Goal: Check status: Check status

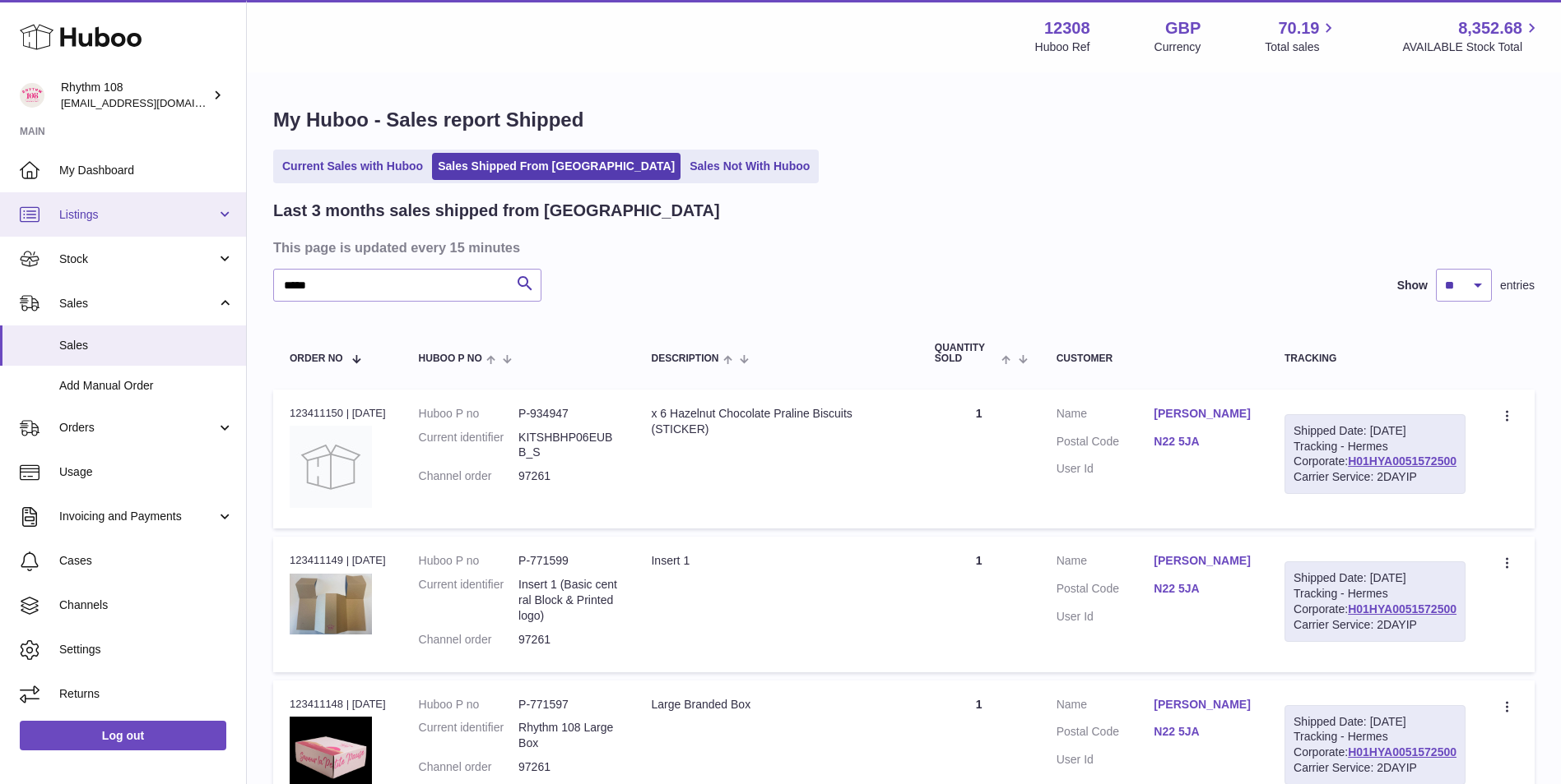
click at [151, 212] on span "Listings" at bounding box center [137, 215] width 157 height 16
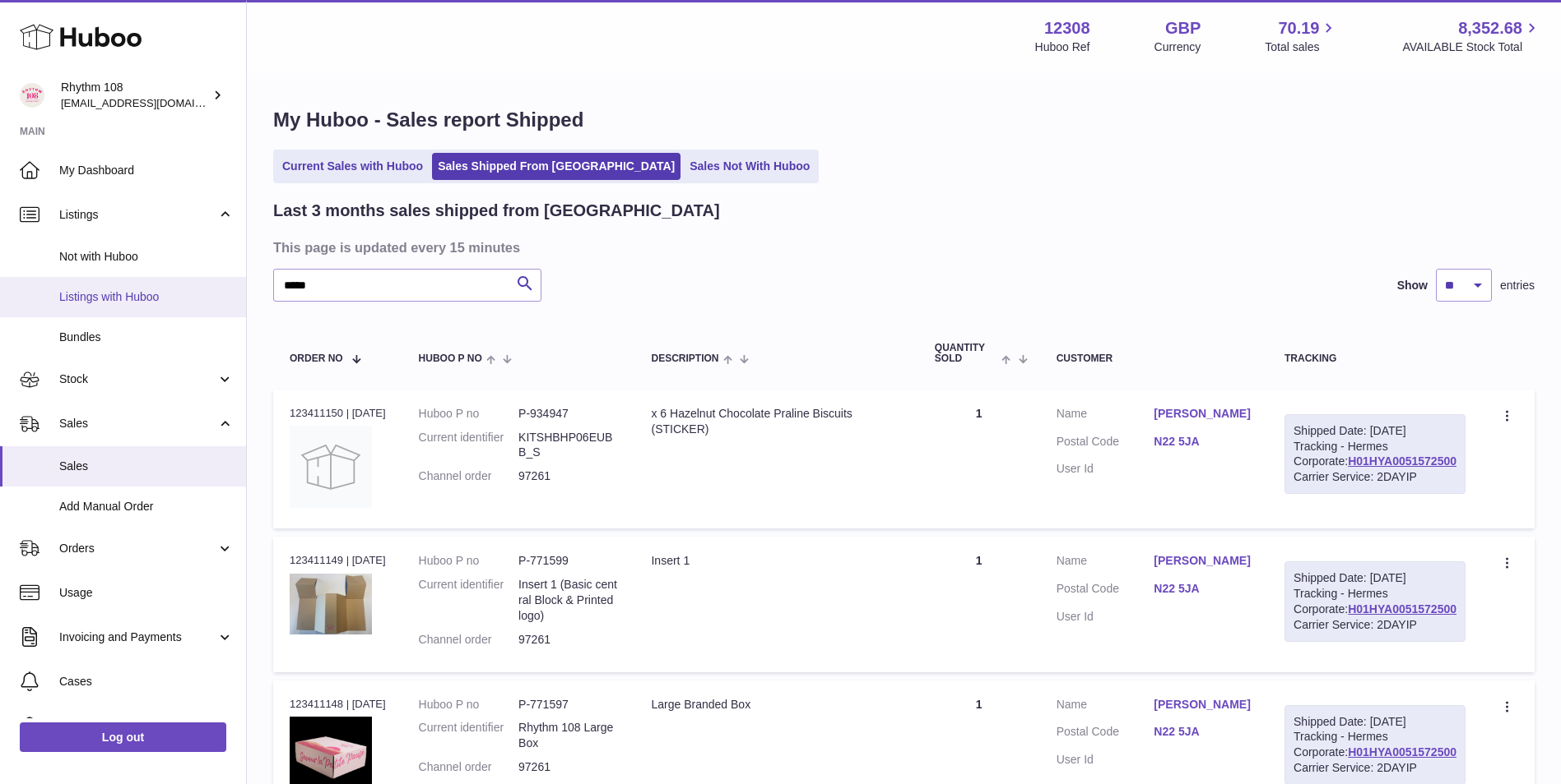
click at [140, 298] on span "Listings with Huboo" at bounding box center [146, 297] width 174 height 16
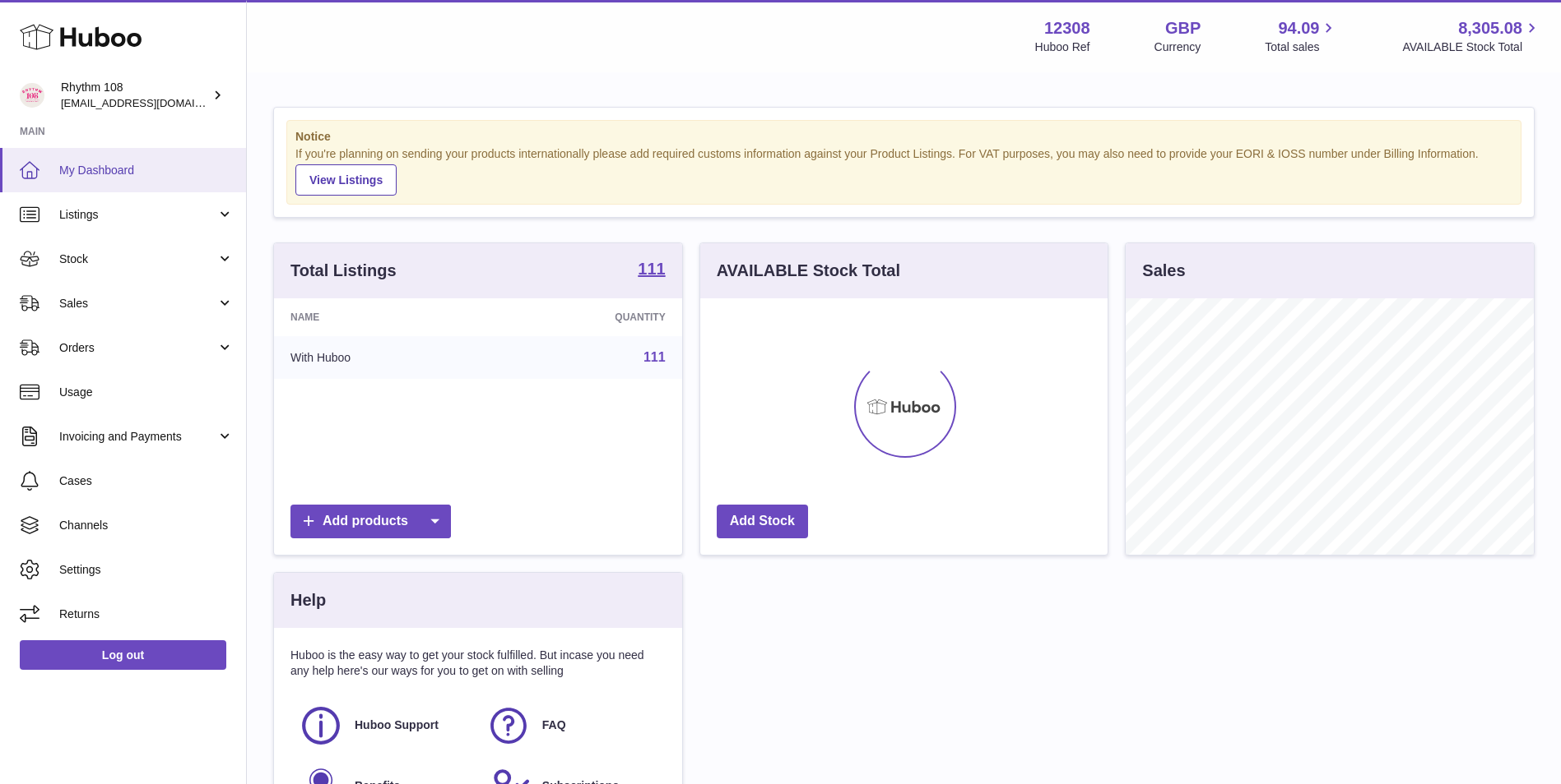
scroll to position [256, 407]
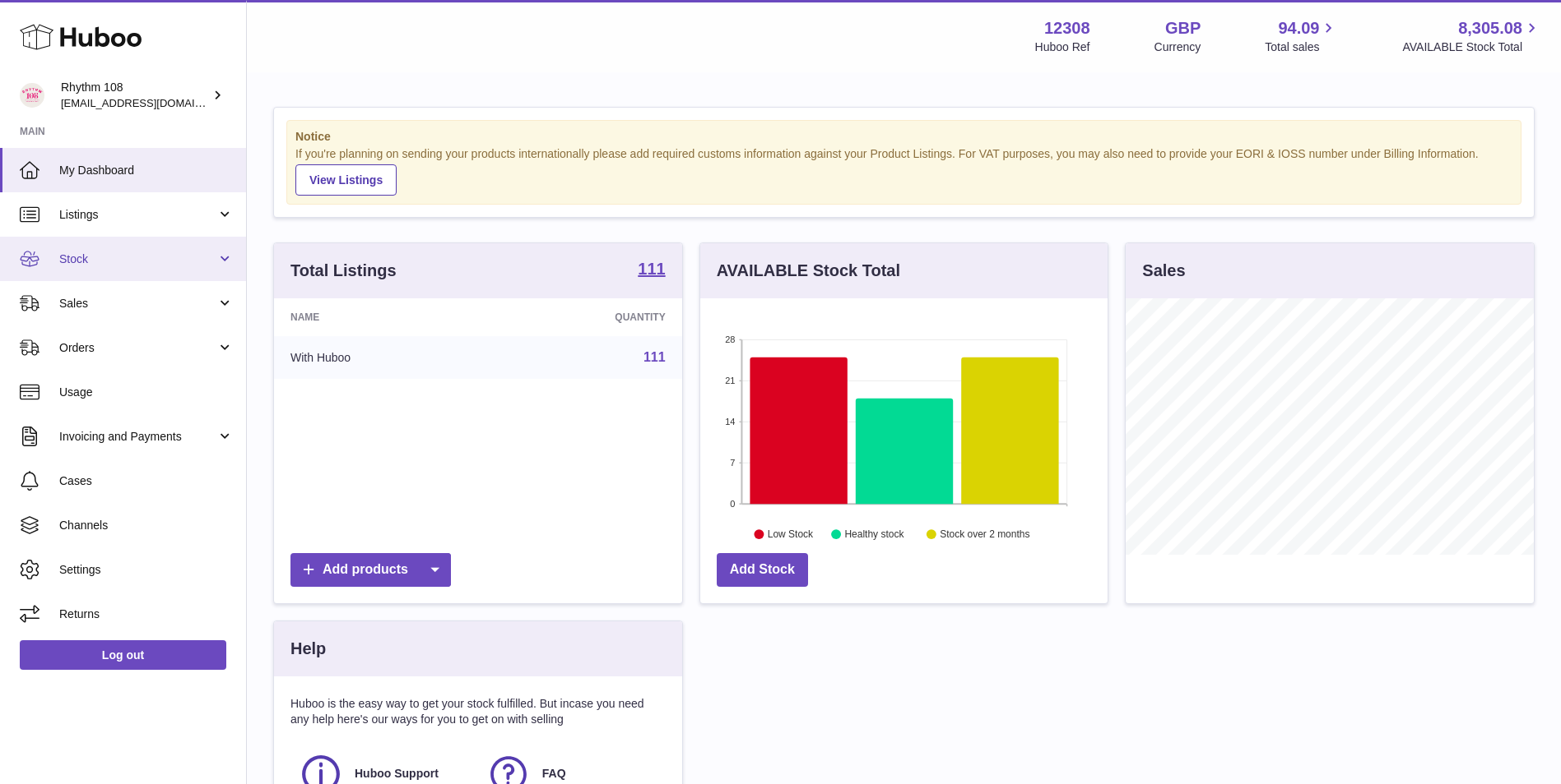
click at [130, 262] on span "Stock" at bounding box center [137, 259] width 157 height 16
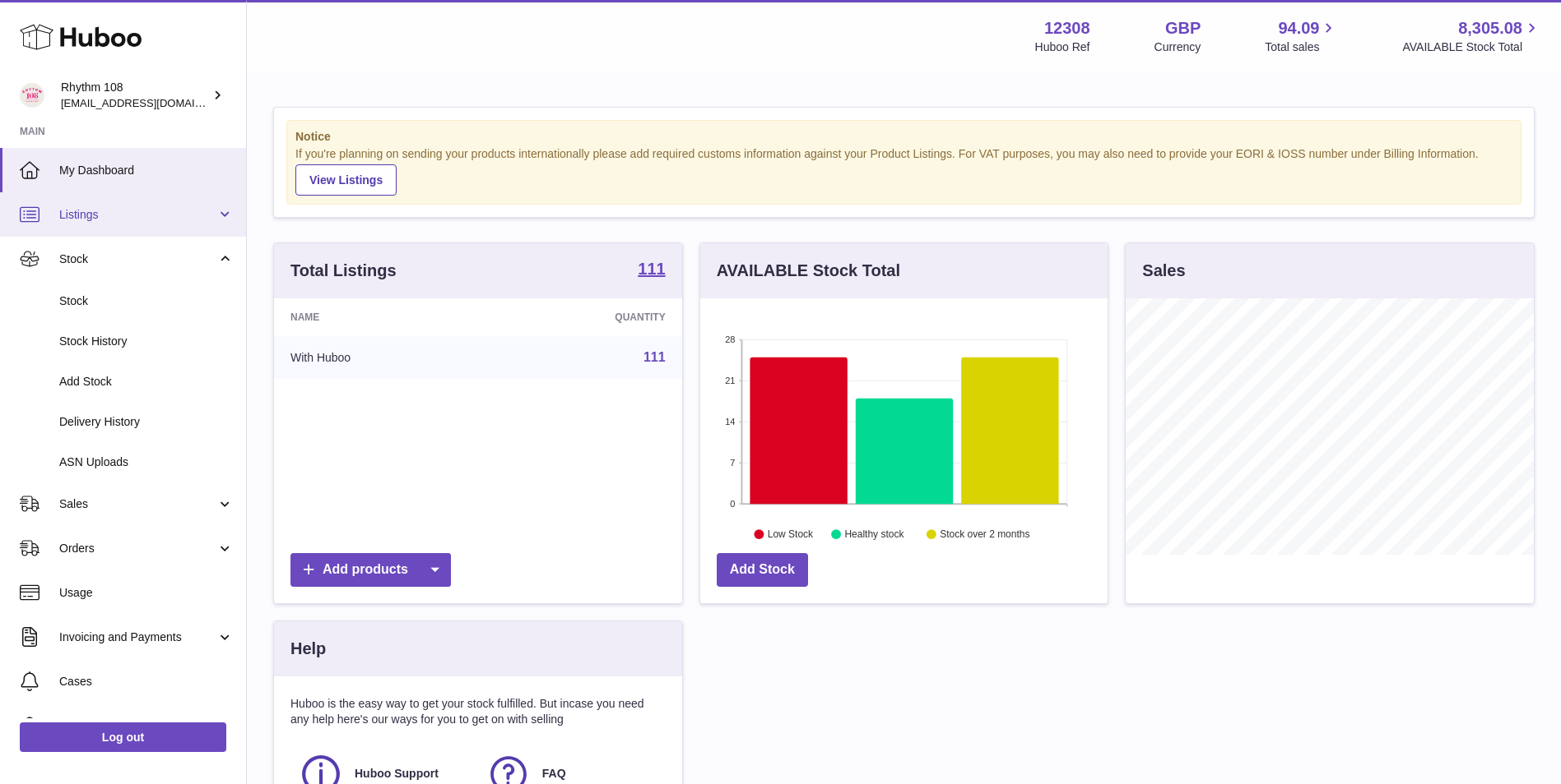
click at [154, 215] on span "Listings" at bounding box center [137, 215] width 157 height 16
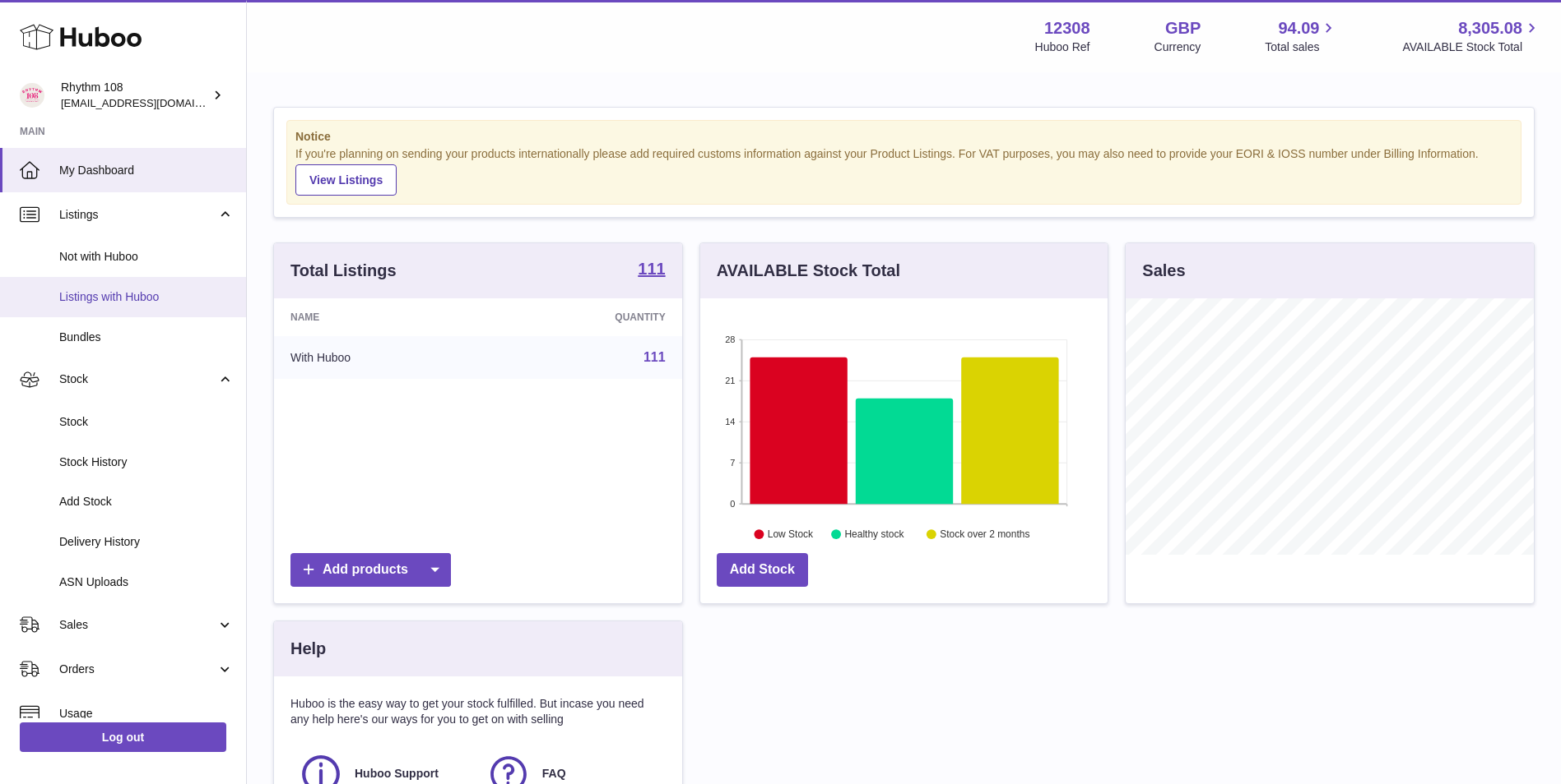
click at [152, 289] on span "Listings with Huboo" at bounding box center [146, 297] width 174 height 16
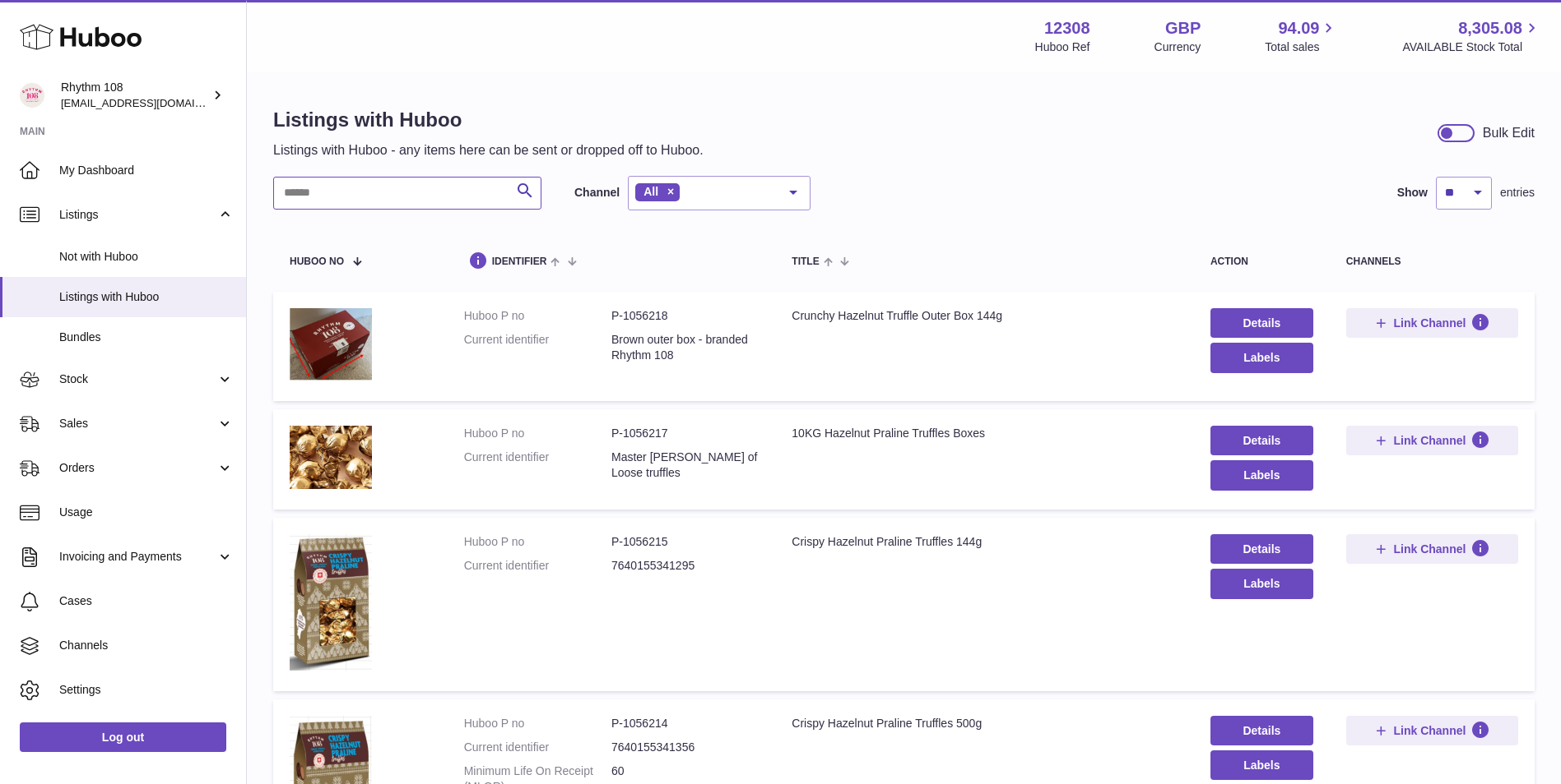
click at [404, 201] on input "text" at bounding box center [406, 194] width 268 height 33
click at [170, 373] on span "Stock" at bounding box center [137, 380] width 157 height 16
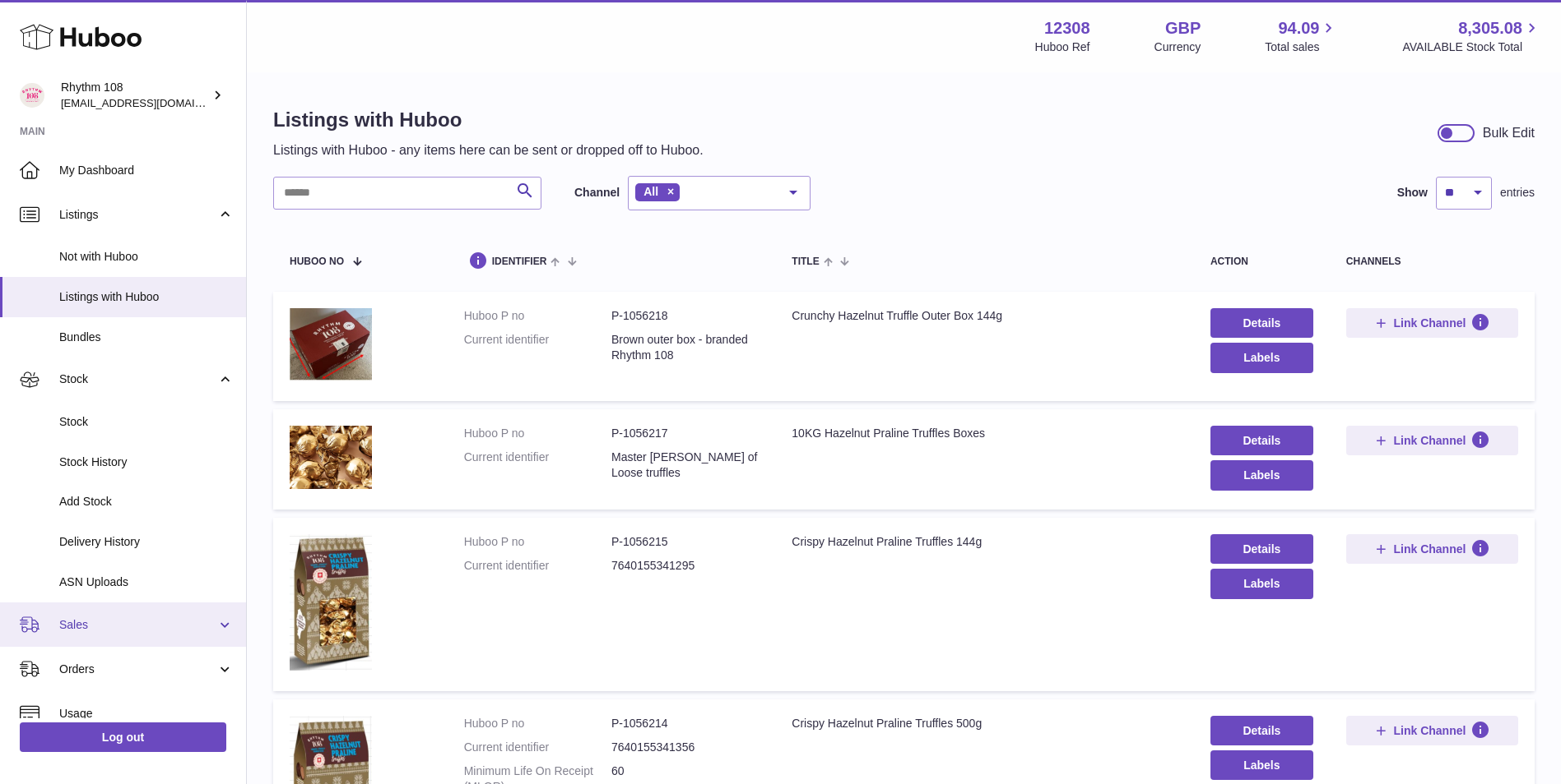
click at [141, 616] on link "Sales" at bounding box center [123, 625] width 246 height 45
click at [140, 663] on span "Sales" at bounding box center [146, 667] width 174 height 16
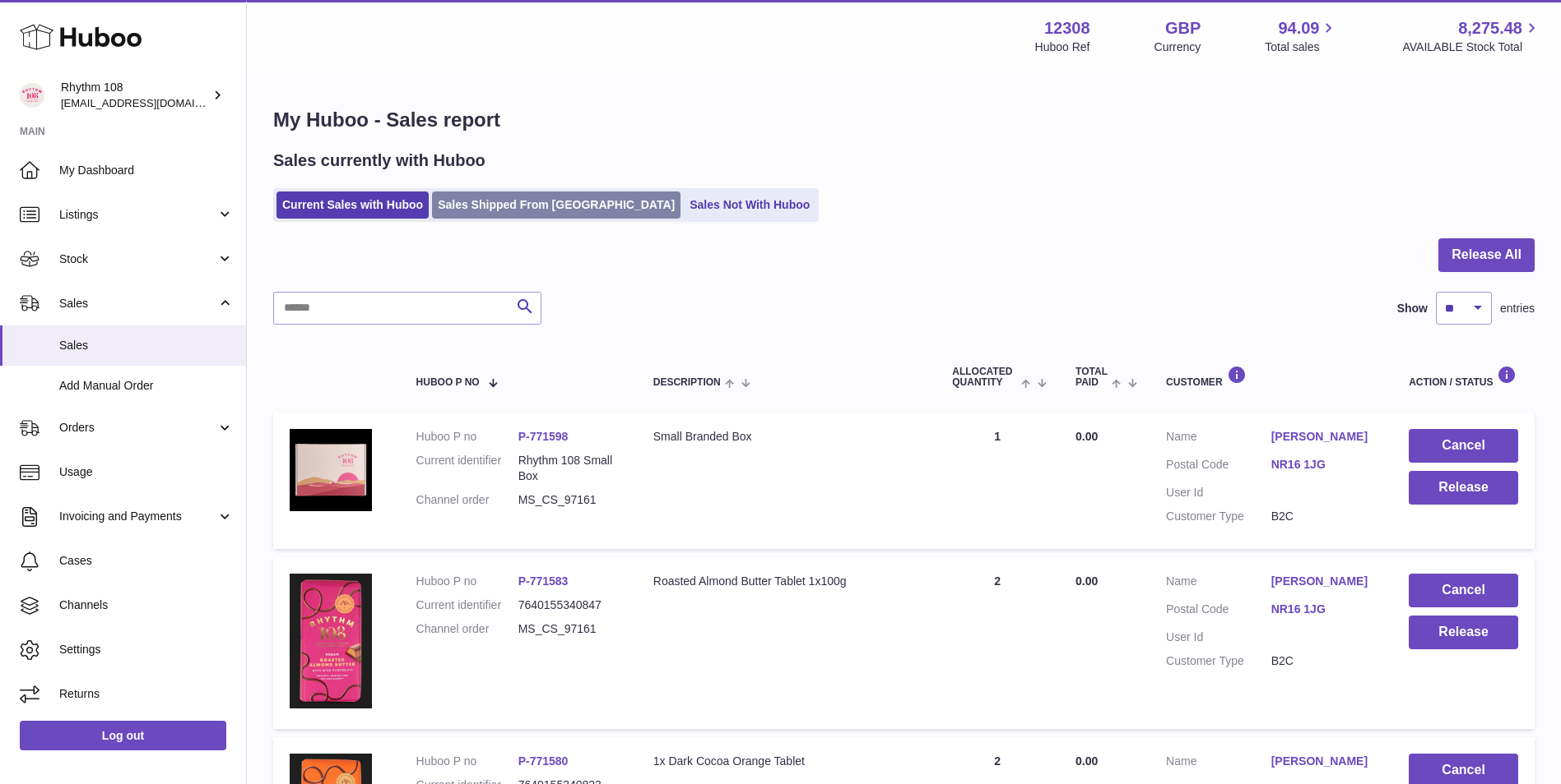
click at [458, 201] on link "Sales Shipped From Huboo" at bounding box center [555, 205] width 248 height 27
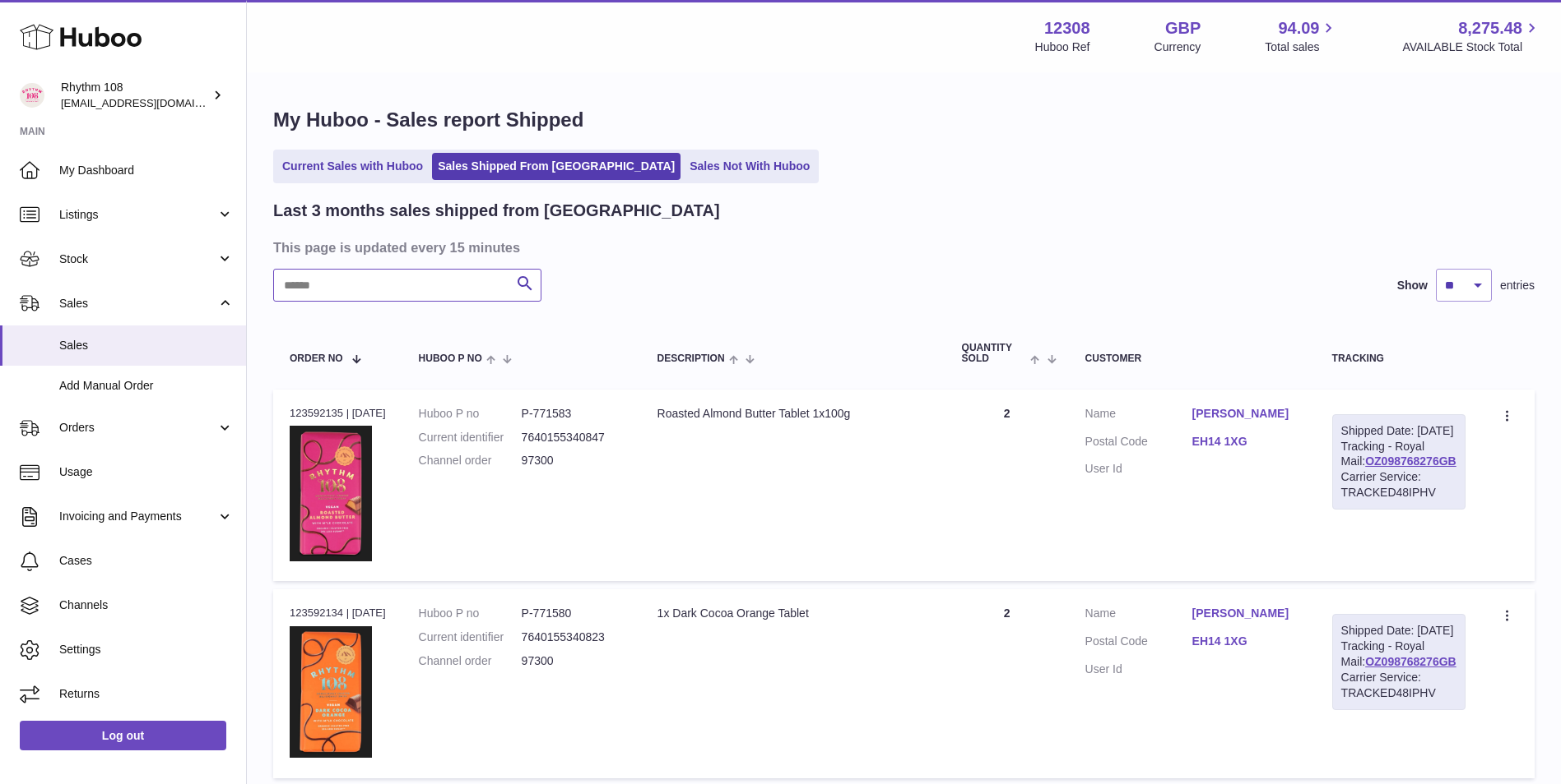
click at [420, 294] on input "text" at bounding box center [406, 285] width 268 height 33
paste input "*****"
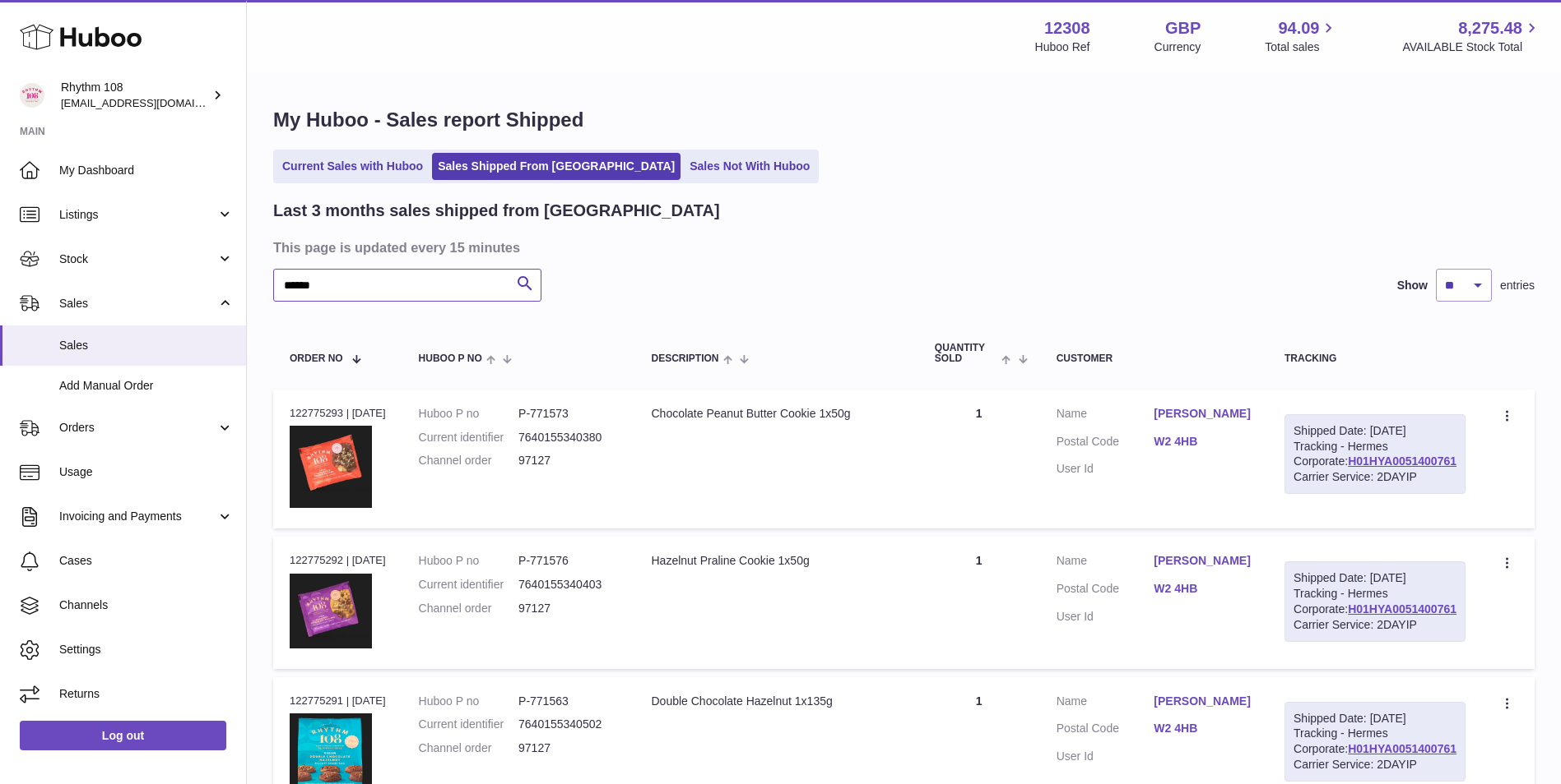
type input "*****"
